Goal: Find specific page/section: Find specific page/section

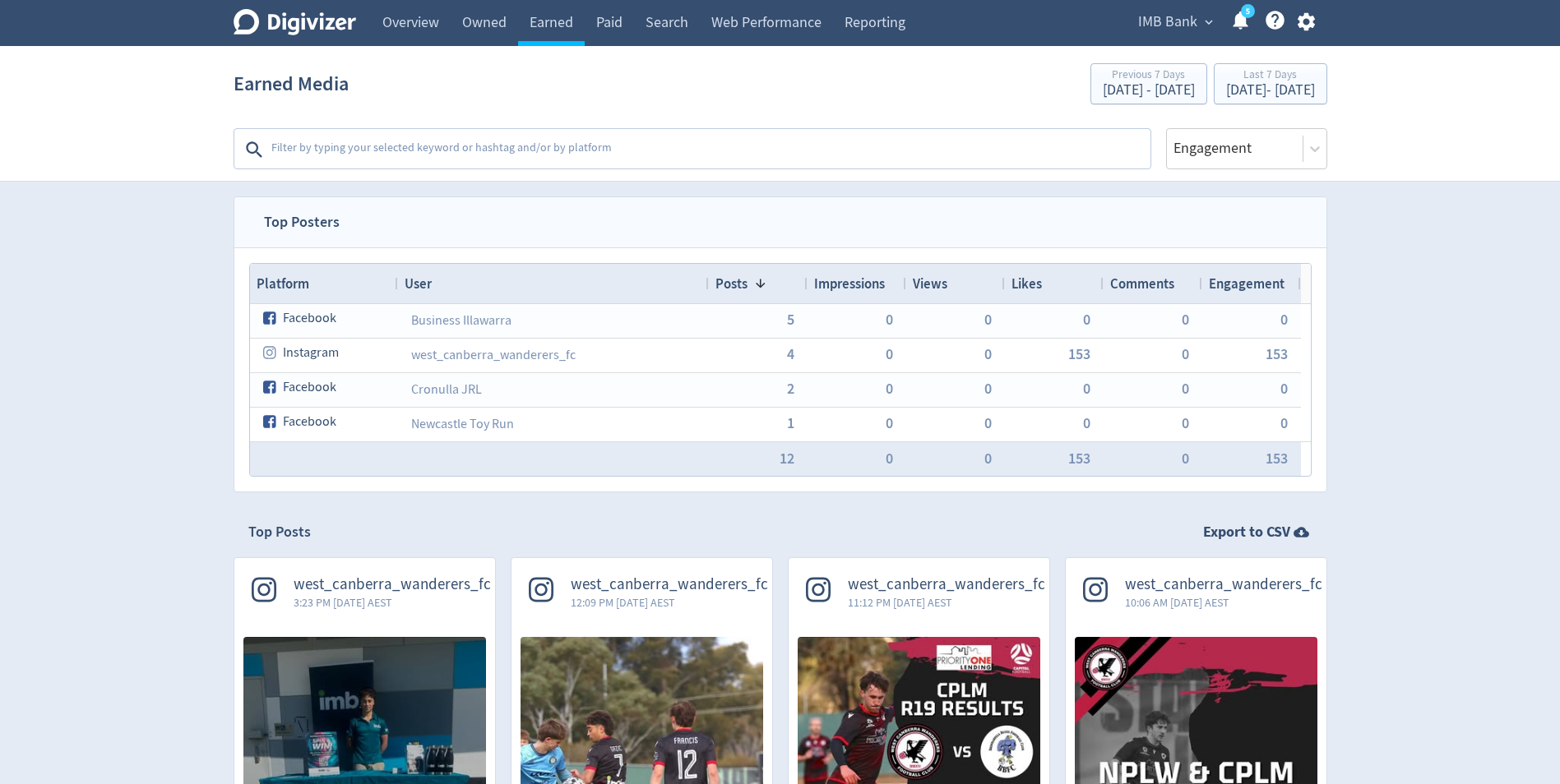
scroll to position [495, 0]
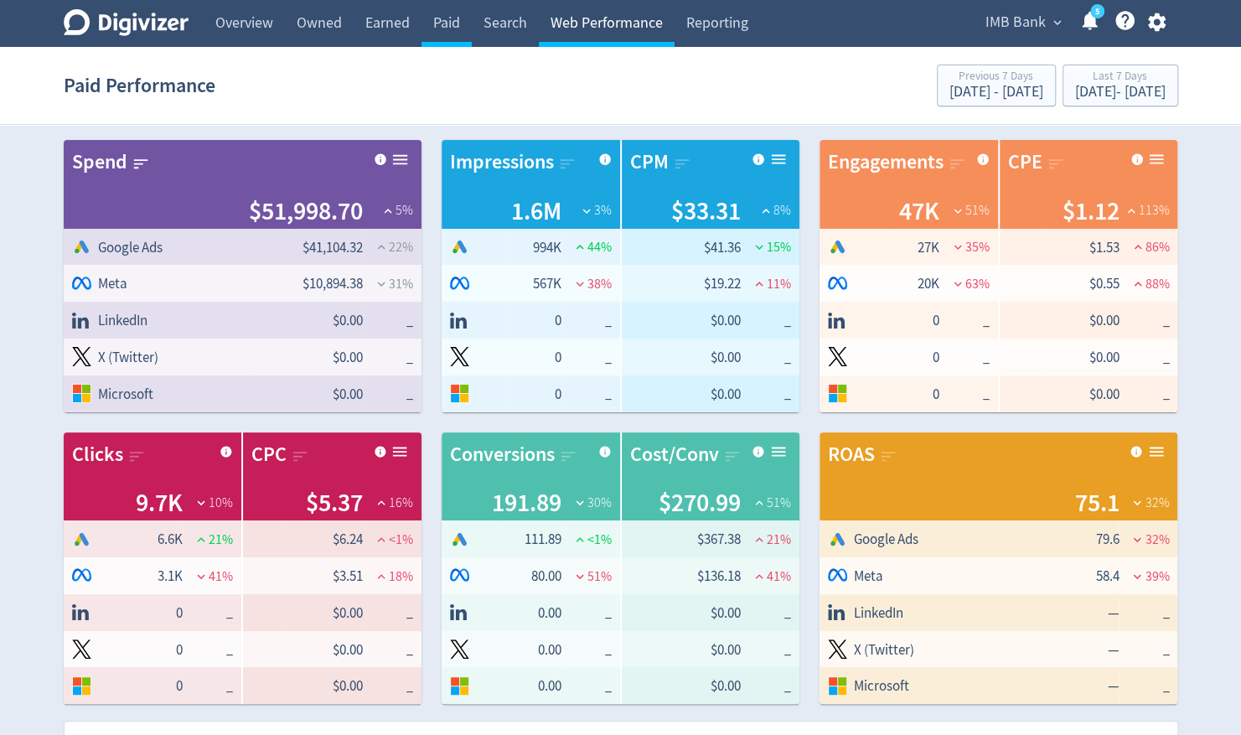
click at [636, 34] on link "Web Performance" at bounding box center [607, 23] width 136 height 47
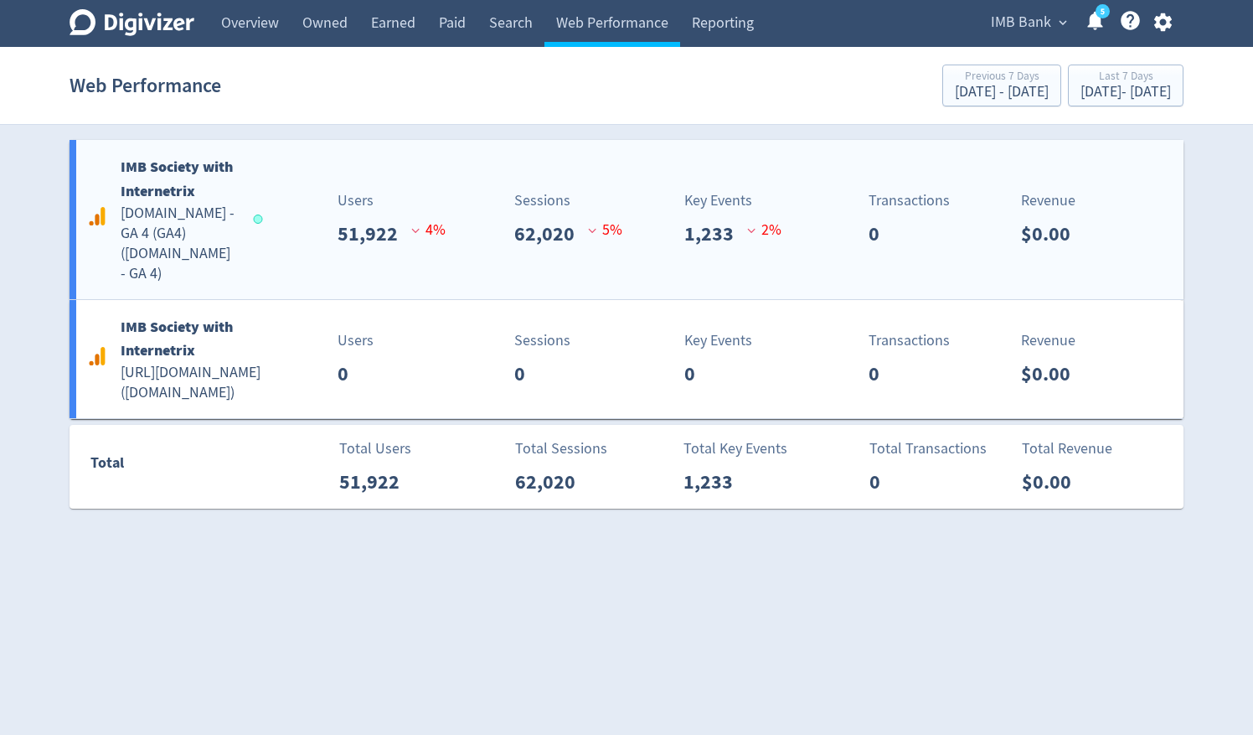
click at [178, 246] on h5 "[DOMAIN_NAME] - GA 4 (GA4) ( [DOMAIN_NAME] - GA 4 )" at bounding box center [179, 244] width 117 height 80
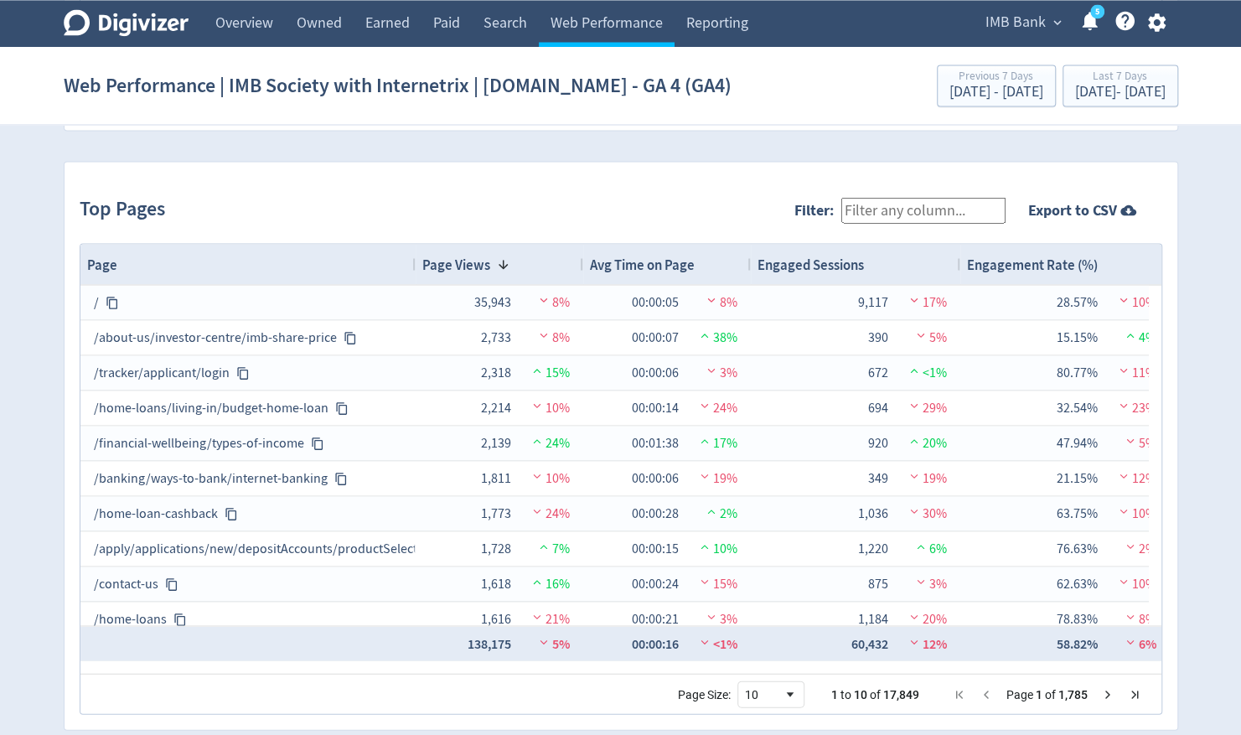
scroll to position [1703, 0]
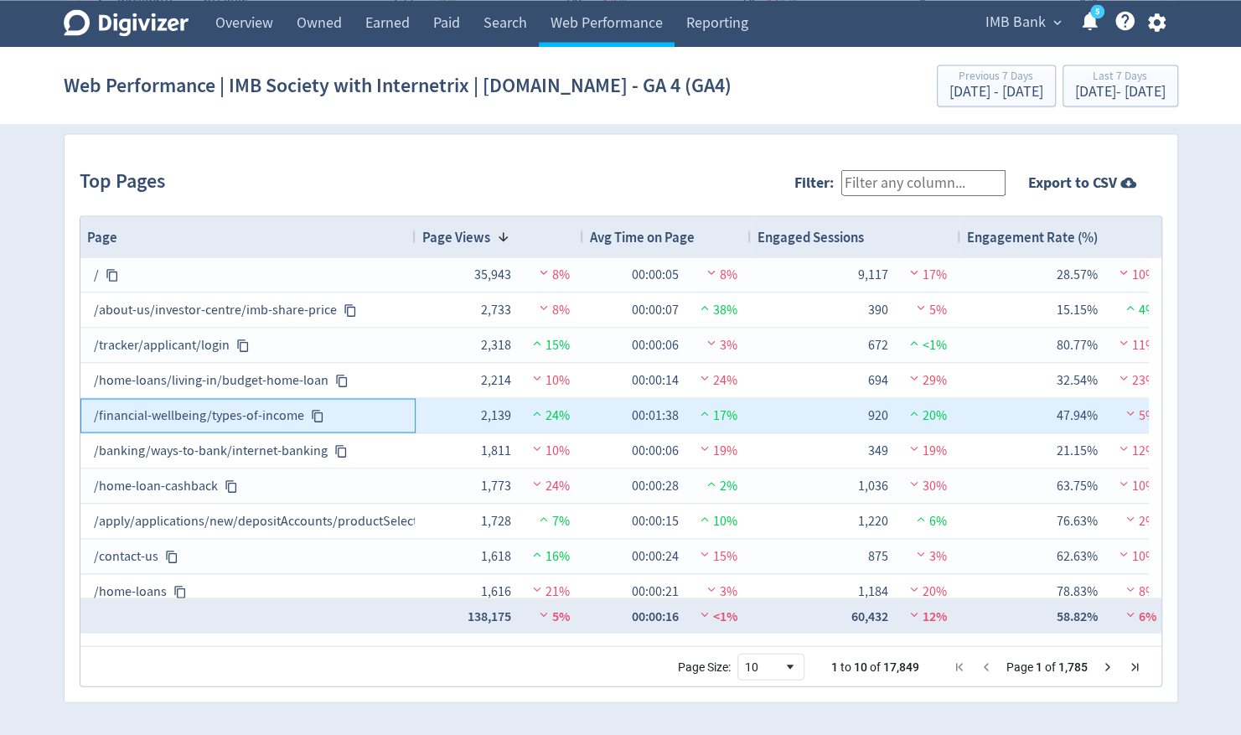
click at [313, 416] on icon at bounding box center [317, 415] width 13 height 13
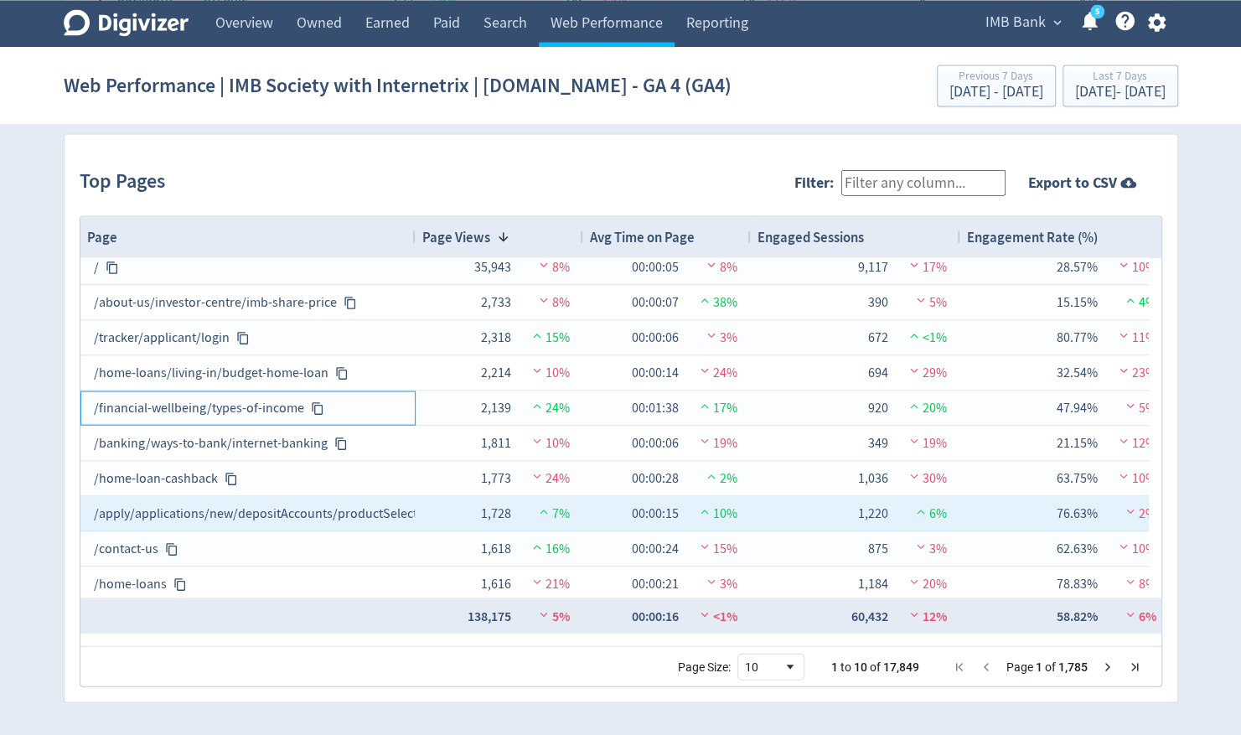
scroll to position [11, 0]
